Goal: Find specific page/section

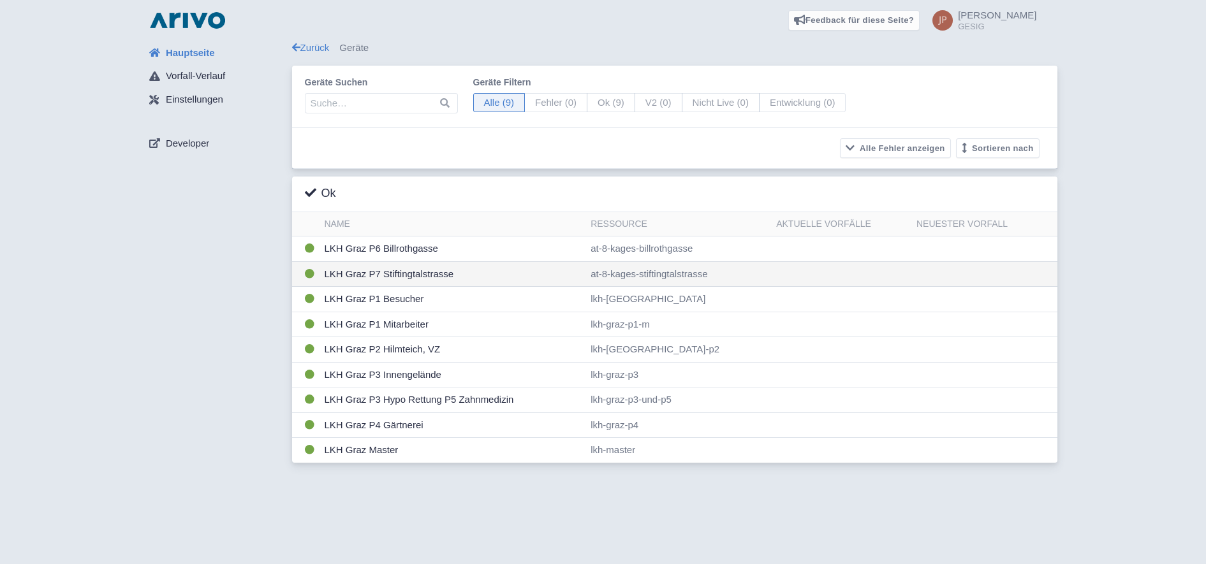
click at [391, 275] on td "LKH Graz P7 Stiftingtalstrasse" at bounding box center [453, 274] width 267 height 26
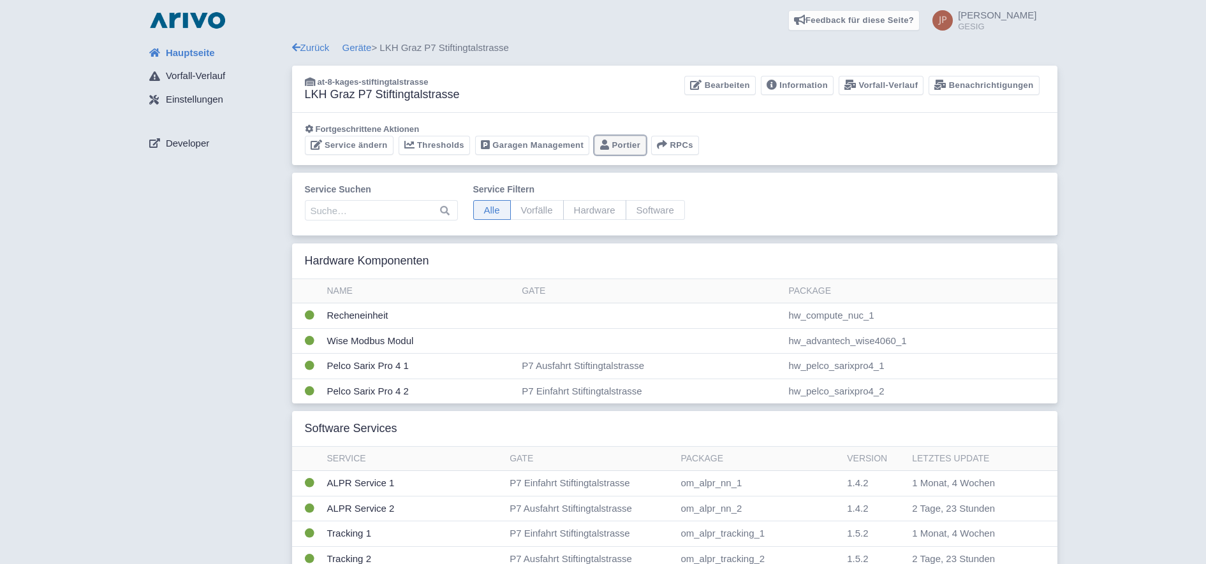
click at [622, 143] on link "Portier" at bounding box center [620, 146] width 52 height 20
click at [362, 50] on link "Geräte" at bounding box center [356, 47] width 29 height 11
